Goal: Navigation & Orientation: Find specific page/section

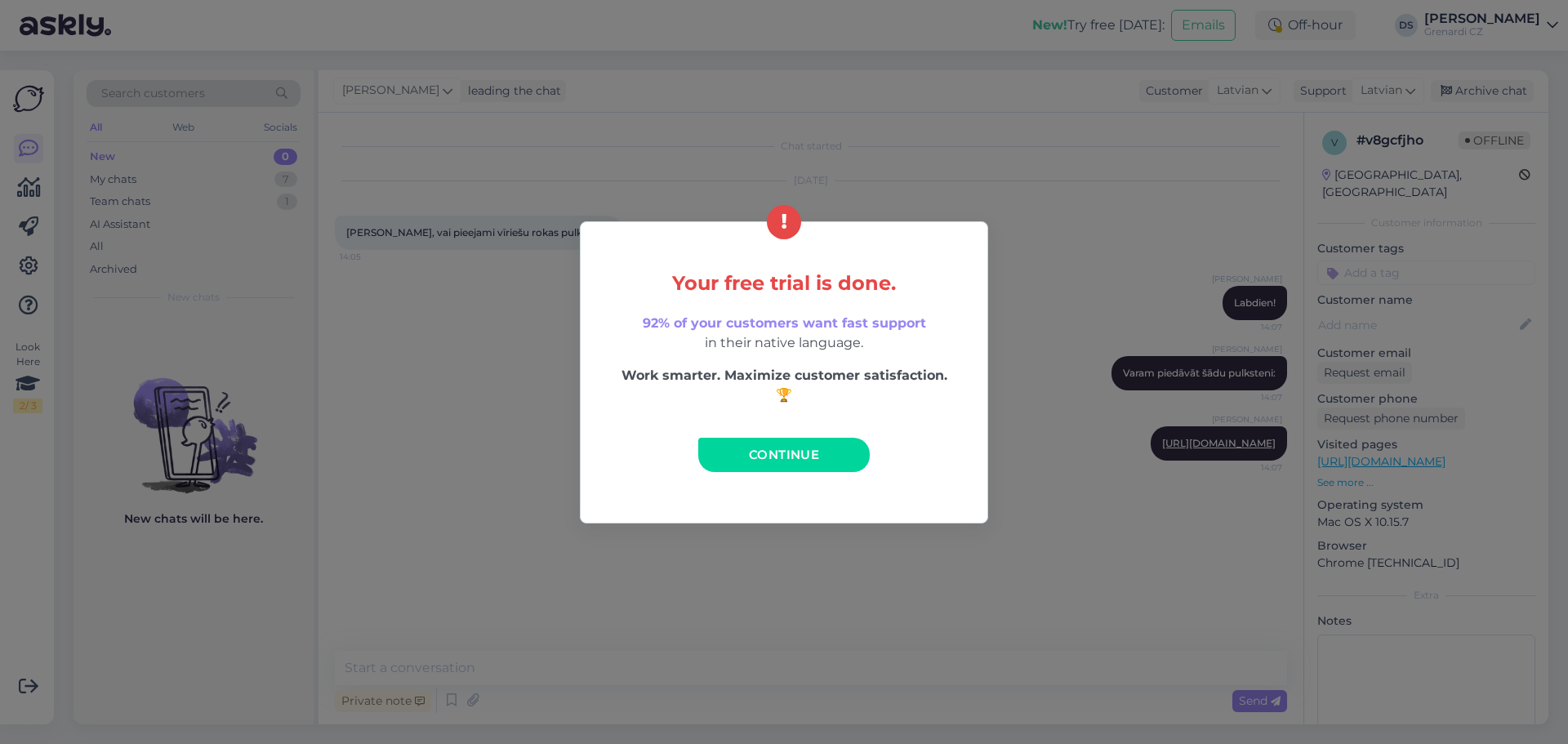
click at [801, 466] on link "Continue" at bounding box center [784, 455] width 172 height 35
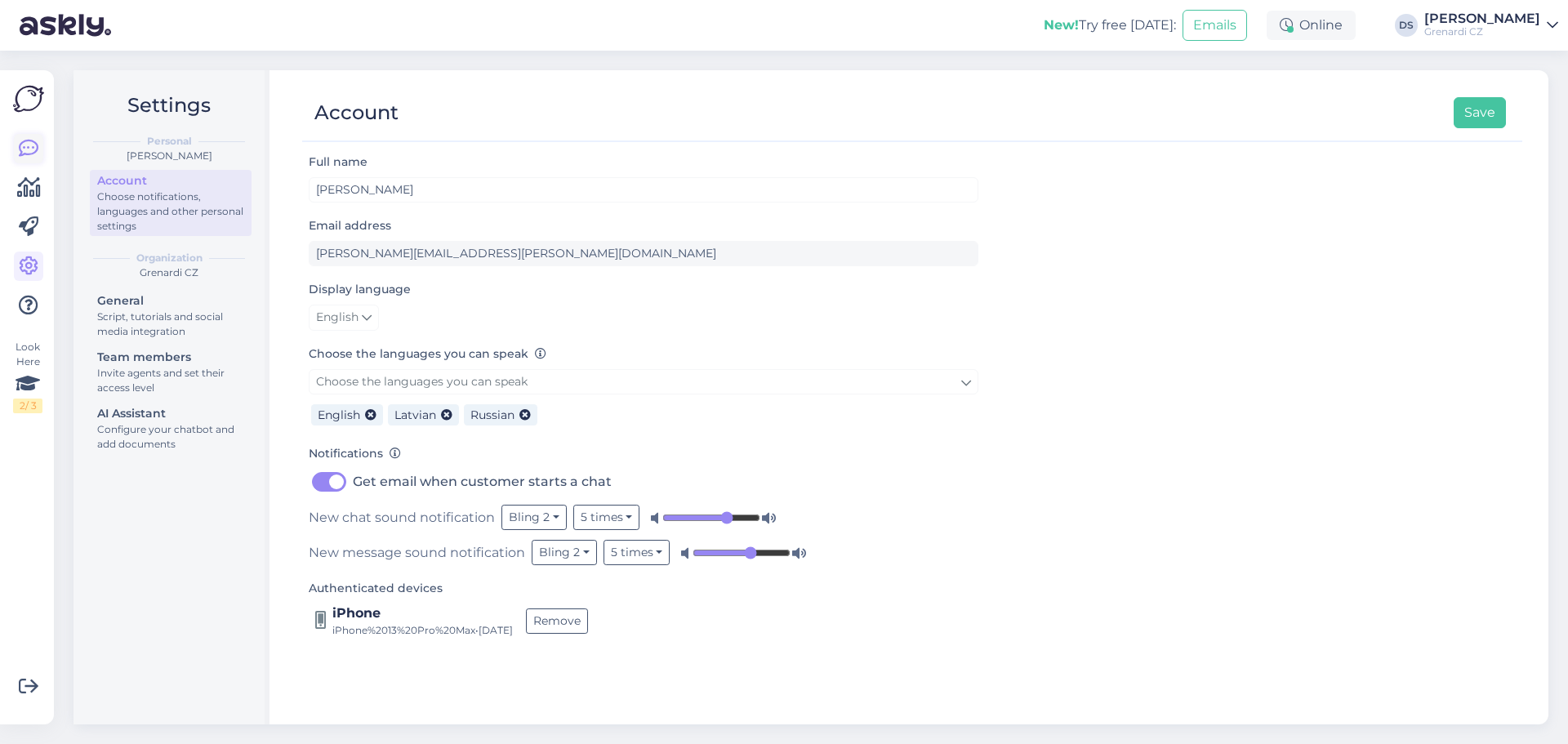
click at [20, 147] on icon at bounding box center [29, 149] width 19 height 19
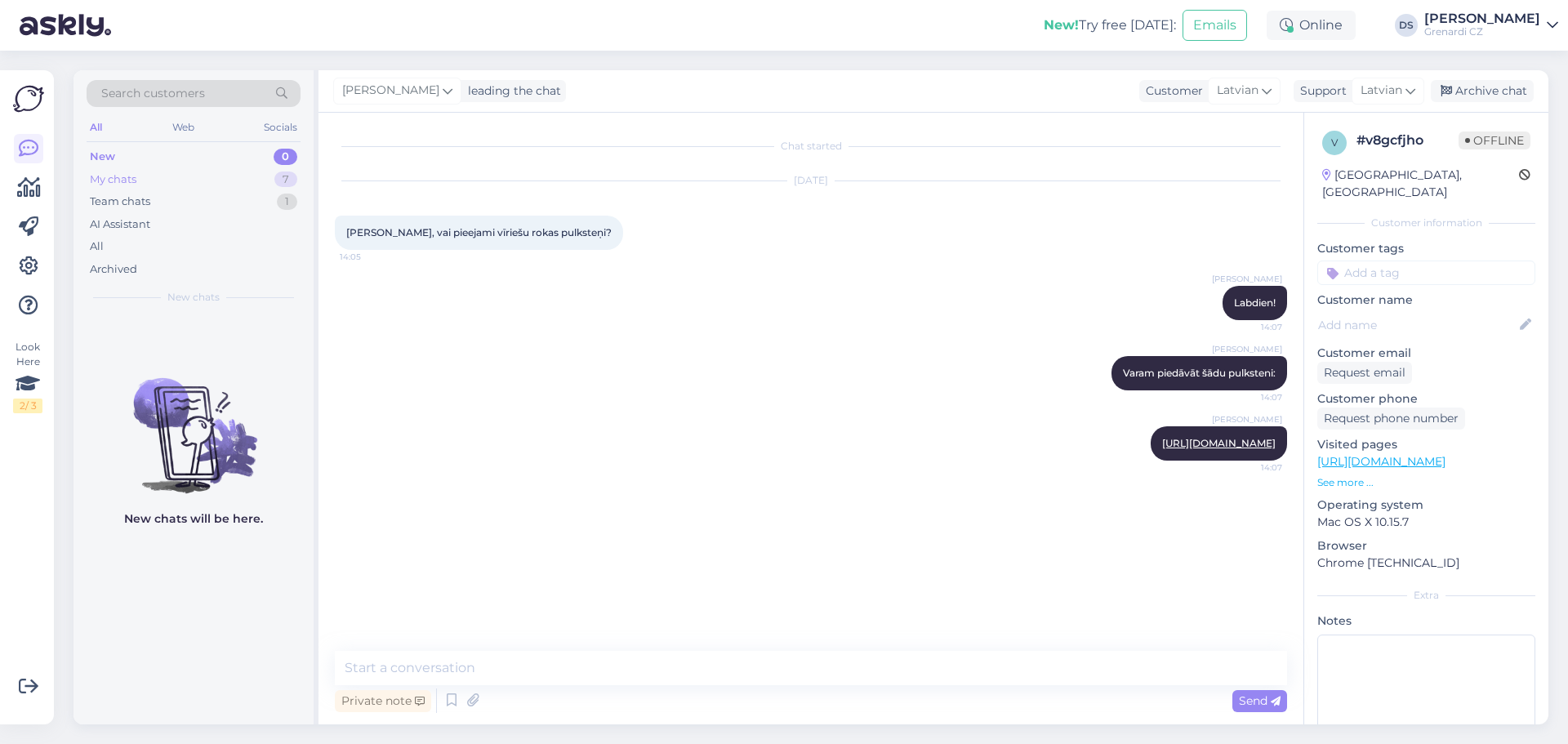
click at [130, 175] on div "My chats" at bounding box center [113, 179] width 47 height 16
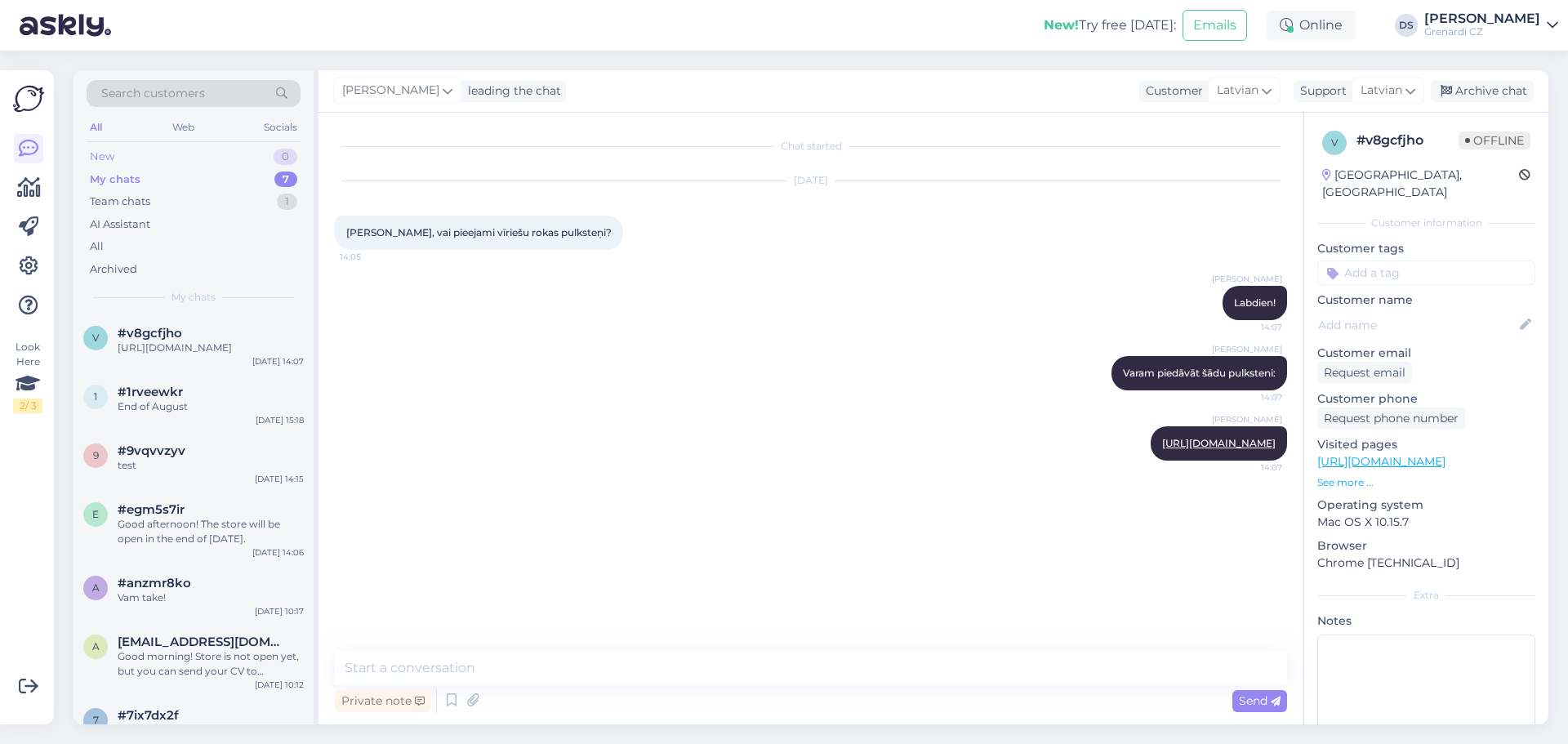
click at [100, 153] on div "New" at bounding box center [103, 156] width 25 height 16
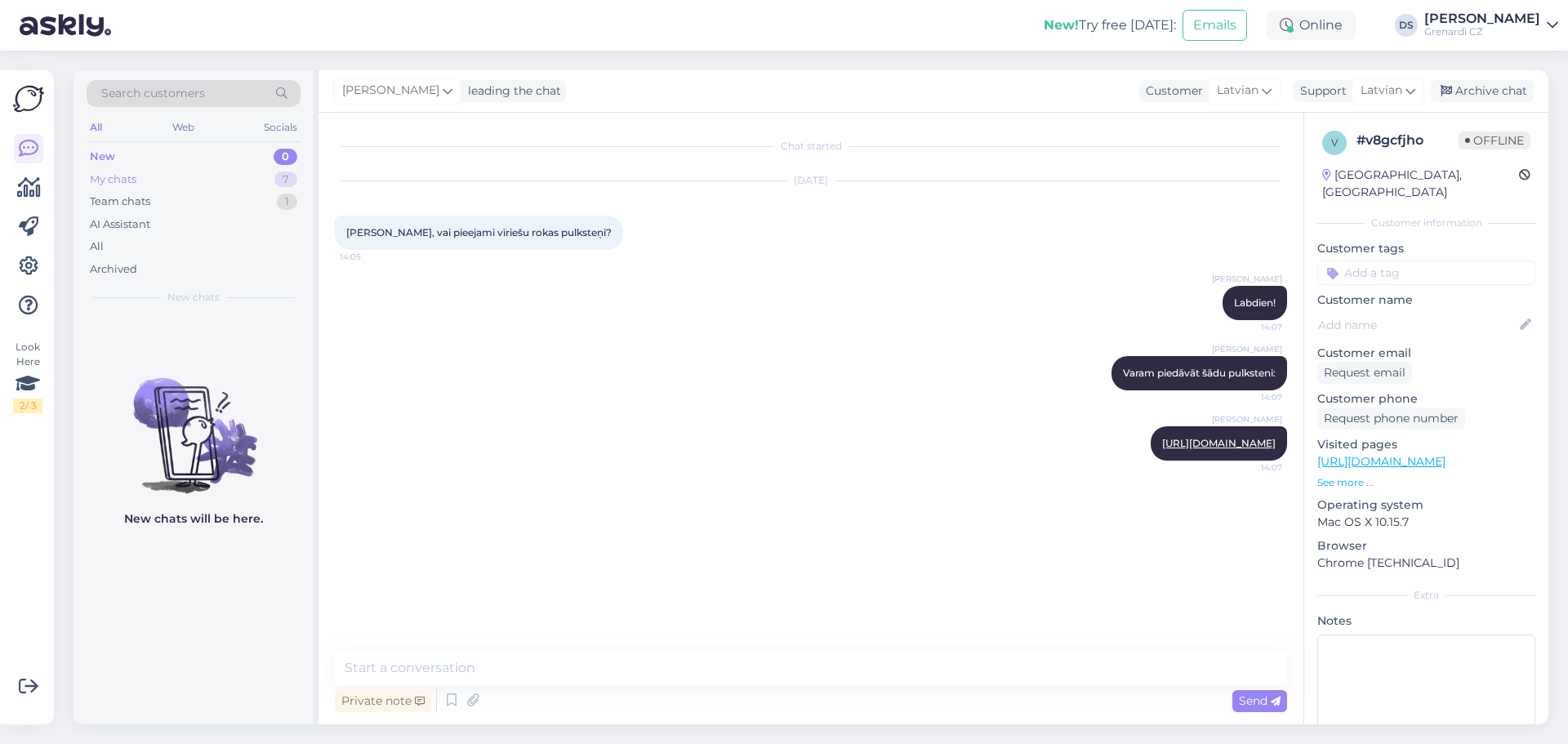
click at [122, 177] on div "My chats" at bounding box center [113, 179] width 47 height 16
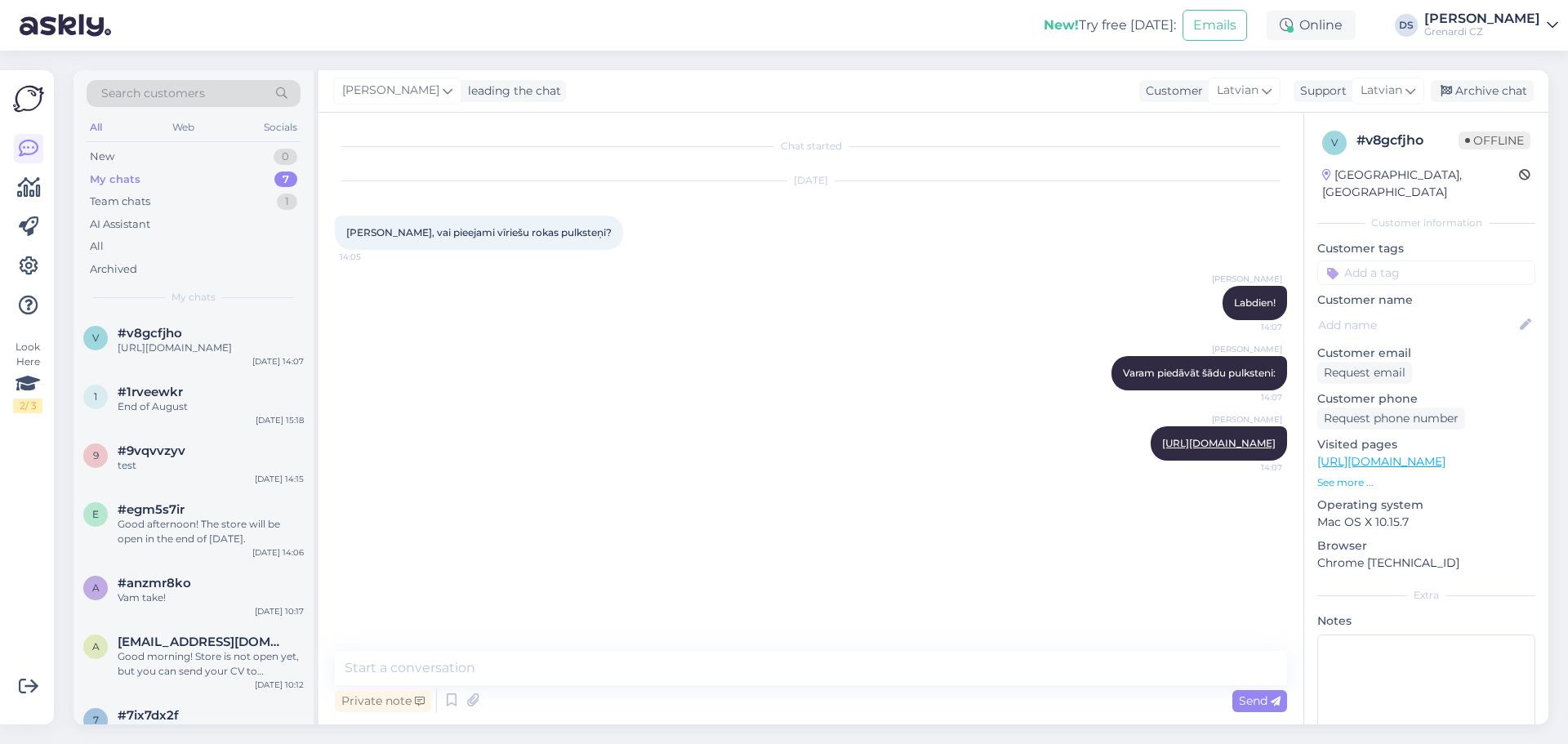
click at [922, 23] on div "New! Try free [DATE]: Emails Online DS [PERSON_NAME] CZ" at bounding box center [784, 25] width 1568 height 51
